Goal: Task Accomplishment & Management: Use online tool/utility

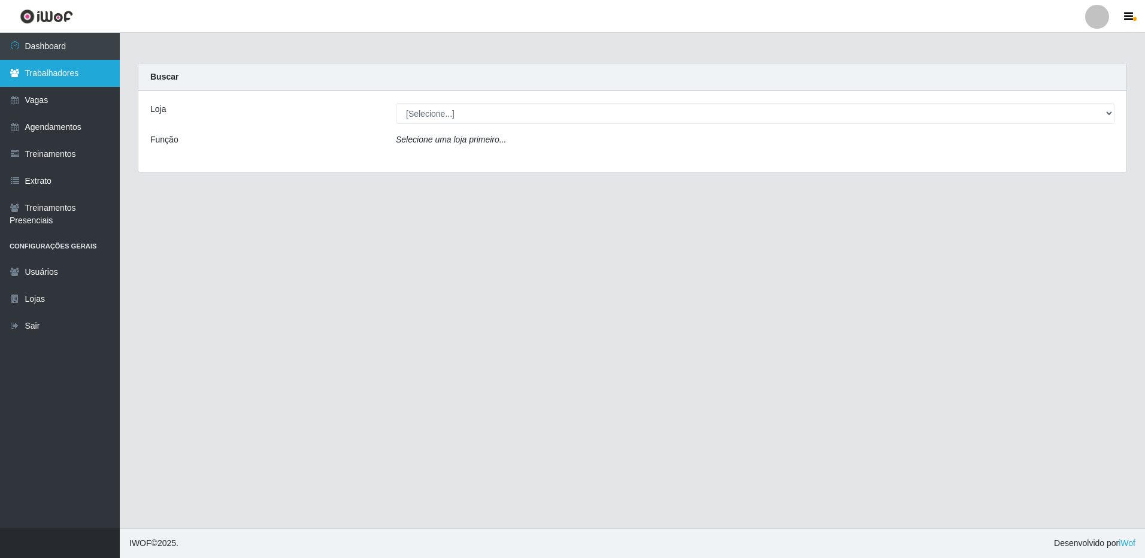
click at [53, 75] on link "Trabalhadores" at bounding box center [60, 73] width 120 height 27
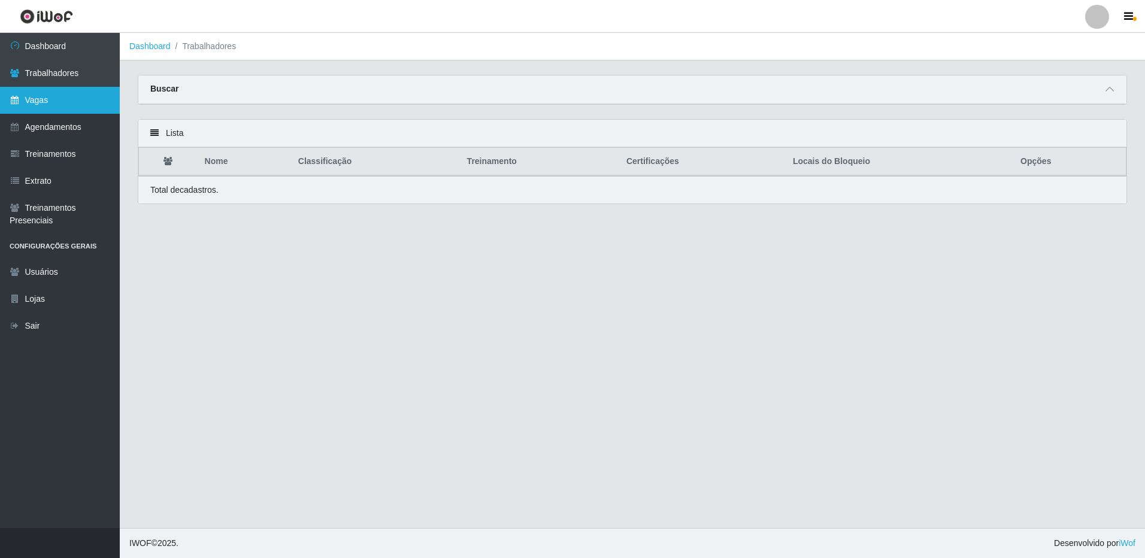
click at [67, 105] on link "Vagas" at bounding box center [60, 100] width 120 height 27
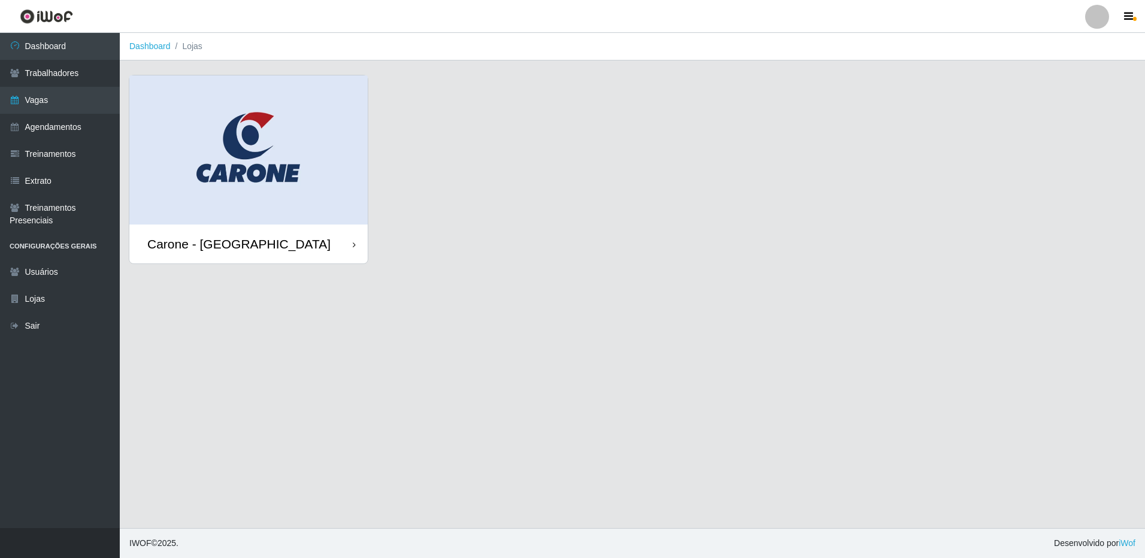
click at [342, 225] on div "Carone - [GEOGRAPHIC_DATA]" at bounding box center [248, 244] width 238 height 39
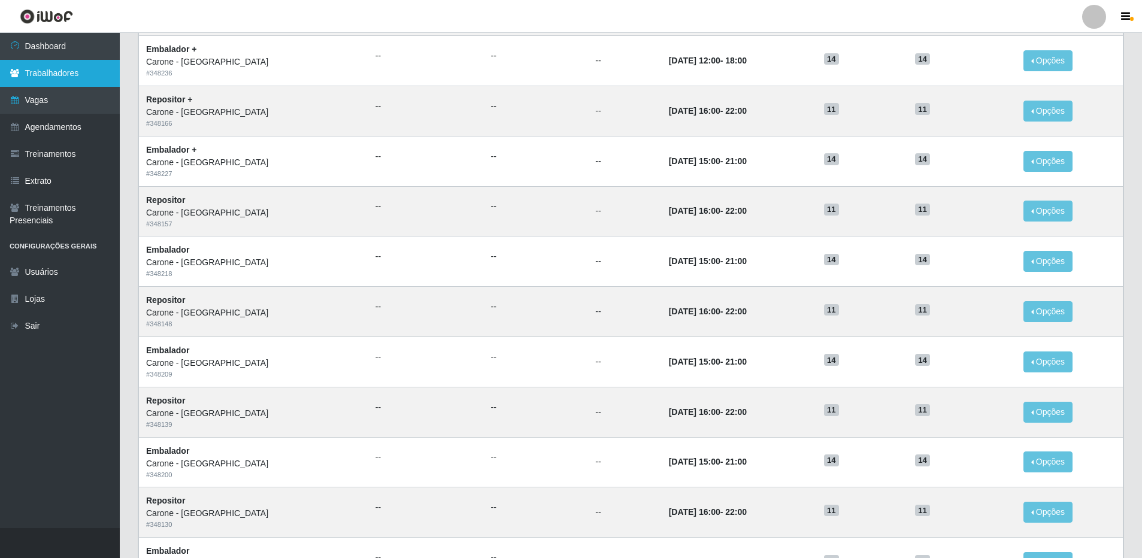
scroll to position [98, 0]
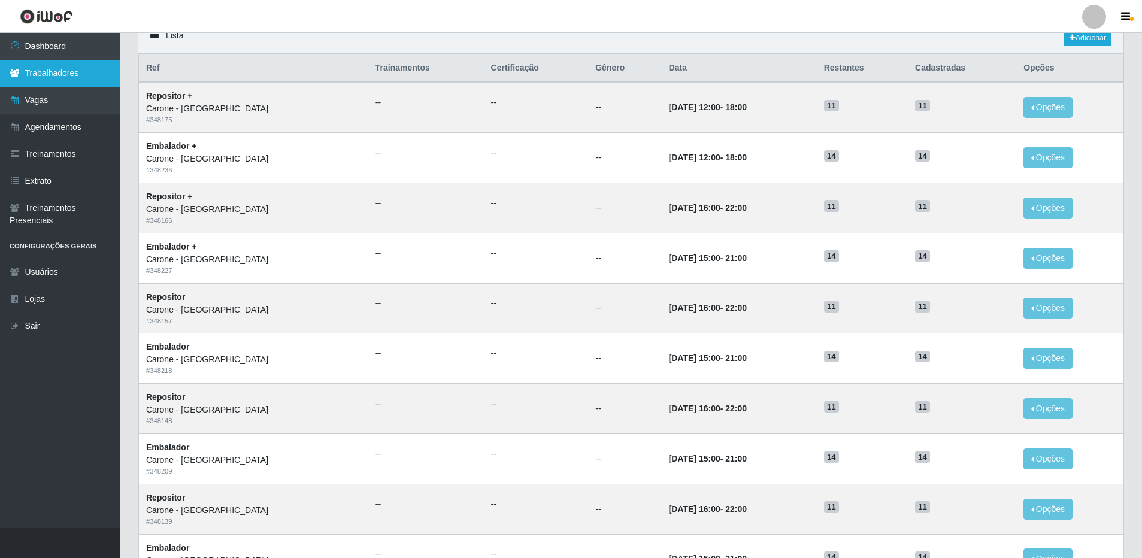
click at [48, 75] on link "Trabalhadores" at bounding box center [60, 73] width 120 height 27
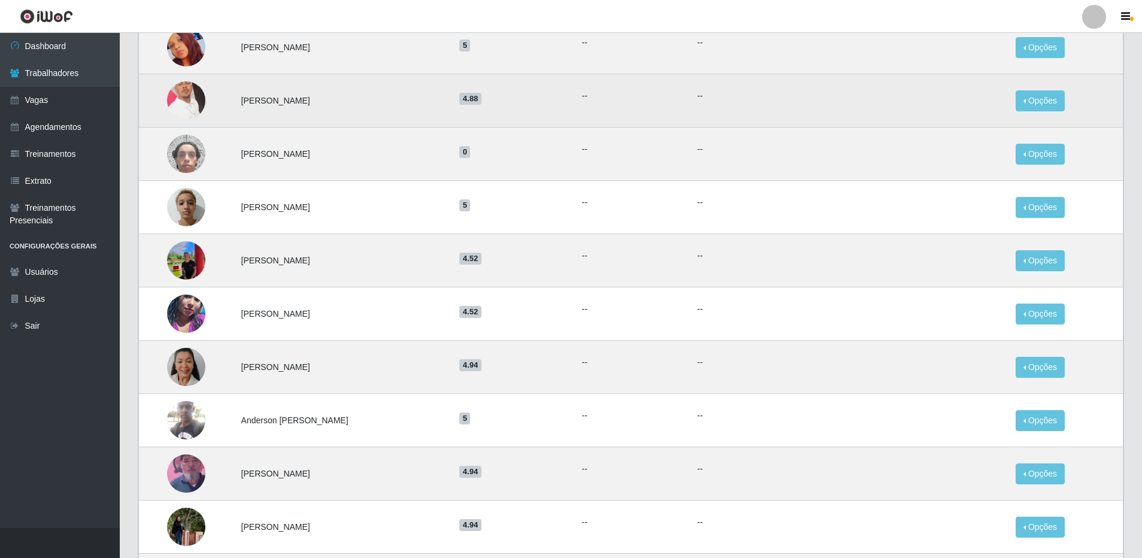
scroll to position [260, 0]
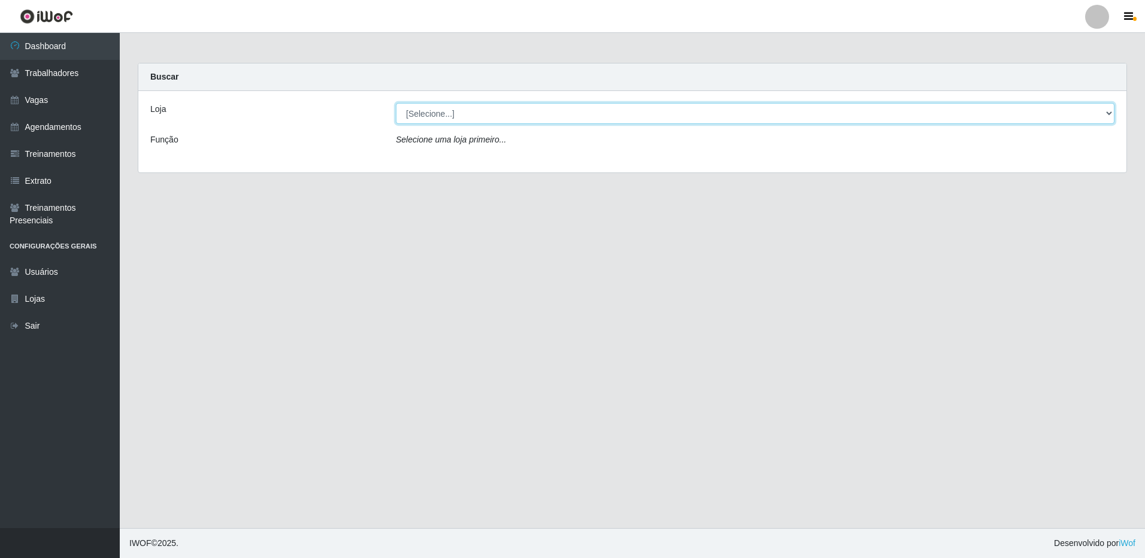
click at [609, 120] on select "[Selecione...] [GEOGRAPHIC_DATA] - [GEOGRAPHIC_DATA]" at bounding box center [755, 113] width 719 height 21
click at [611, 109] on select "[Selecione...] [GEOGRAPHIC_DATA] - [GEOGRAPHIC_DATA]" at bounding box center [755, 113] width 719 height 21
click at [612, 115] on select "[Selecione...] Carone - Jardim da Penha" at bounding box center [755, 113] width 719 height 21
click at [1107, 115] on select "[Selecione...] Carone - Jardim da Penha" at bounding box center [755, 113] width 719 height 21
click at [1110, 112] on select "[Selecione...] Carone - Jardim da Penha" at bounding box center [755, 113] width 719 height 21
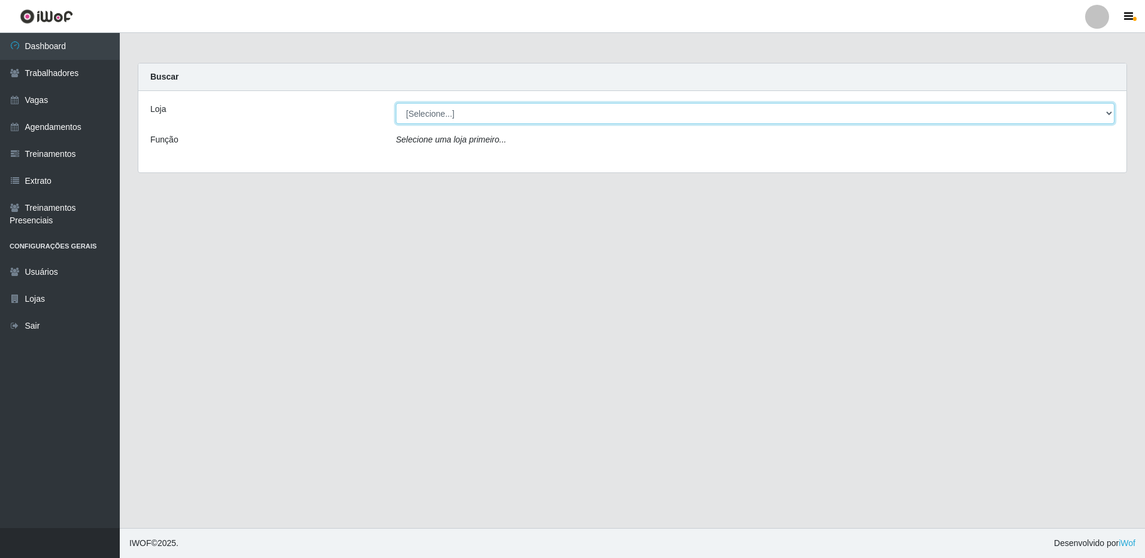
select select "524"
click at [396, 103] on select "[Selecione...] Carone - Jardim da Penha" at bounding box center [755, 113] width 719 height 21
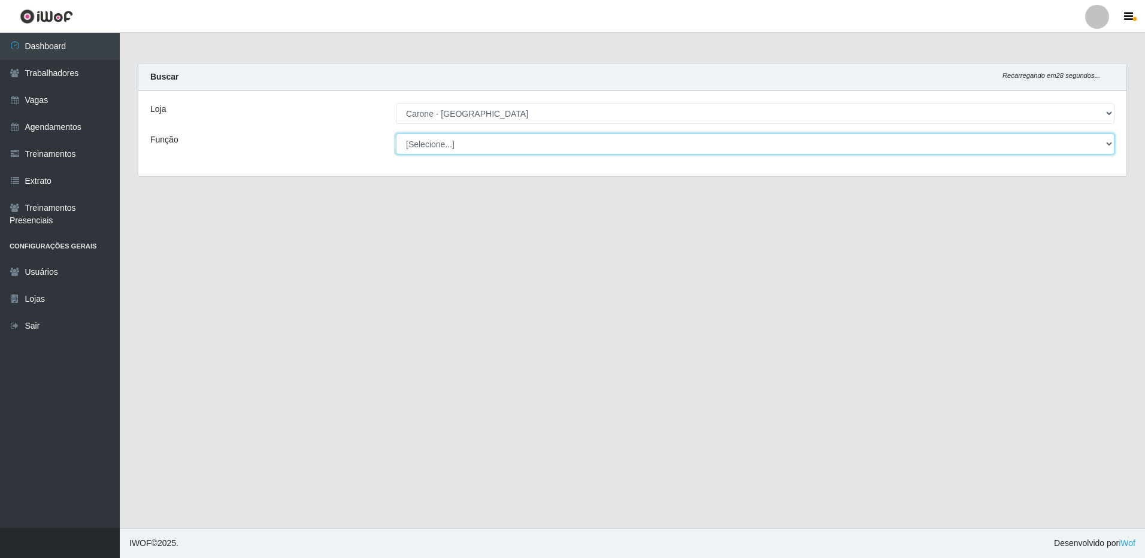
click at [425, 145] on select "[Selecione...] Embalador Embalador + Embalador ++ Repositor Repositor + Reposit…" at bounding box center [755, 144] width 719 height 21
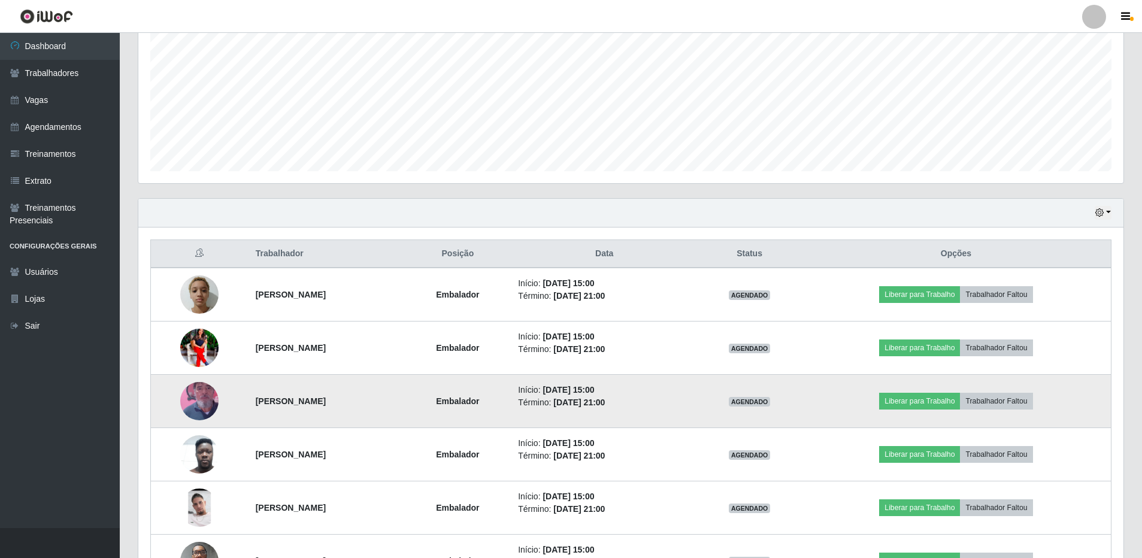
scroll to position [344, 0]
